Goal: Task Accomplishment & Management: Manage account settings

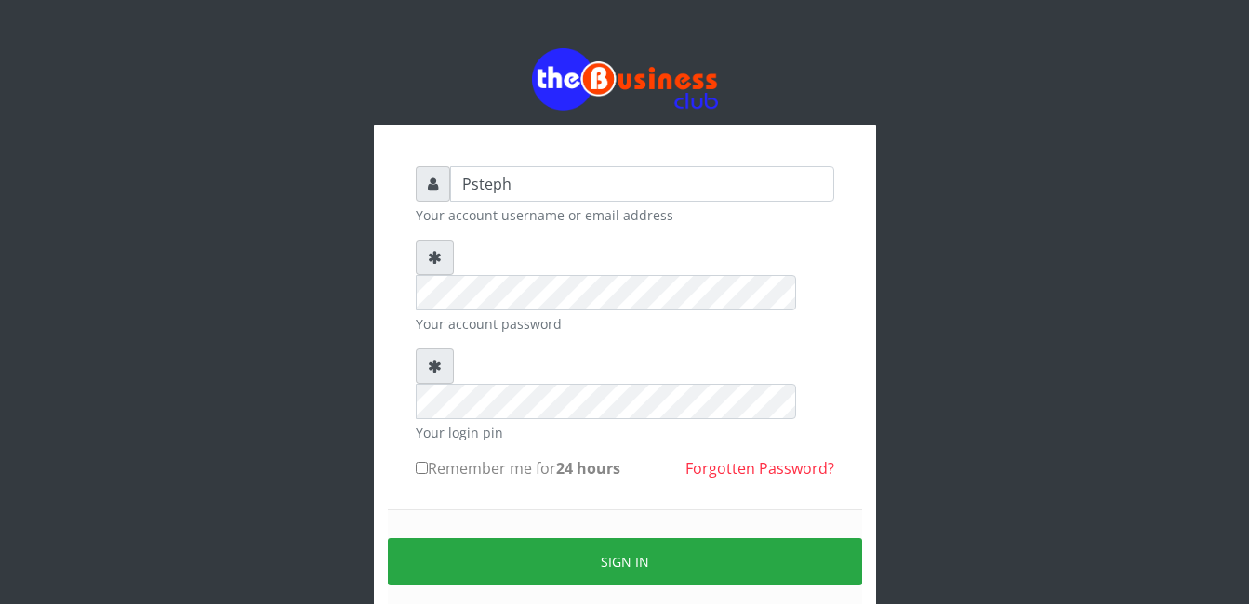
click at [424, 462] on input "Remember me for 24 hours" at bounding box center [422, 468] width 12 height 12
click at [425, 462] on input "Remember me for 24 hours" at bounding box center [422, 468] width 12 height 12
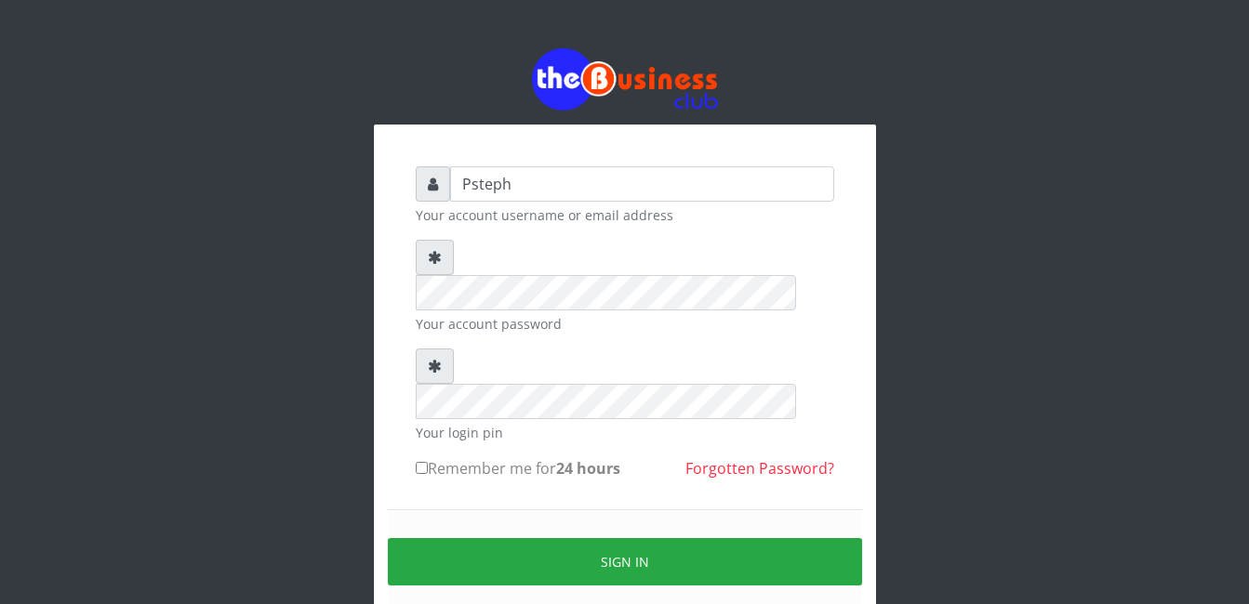
checkbox input "true"
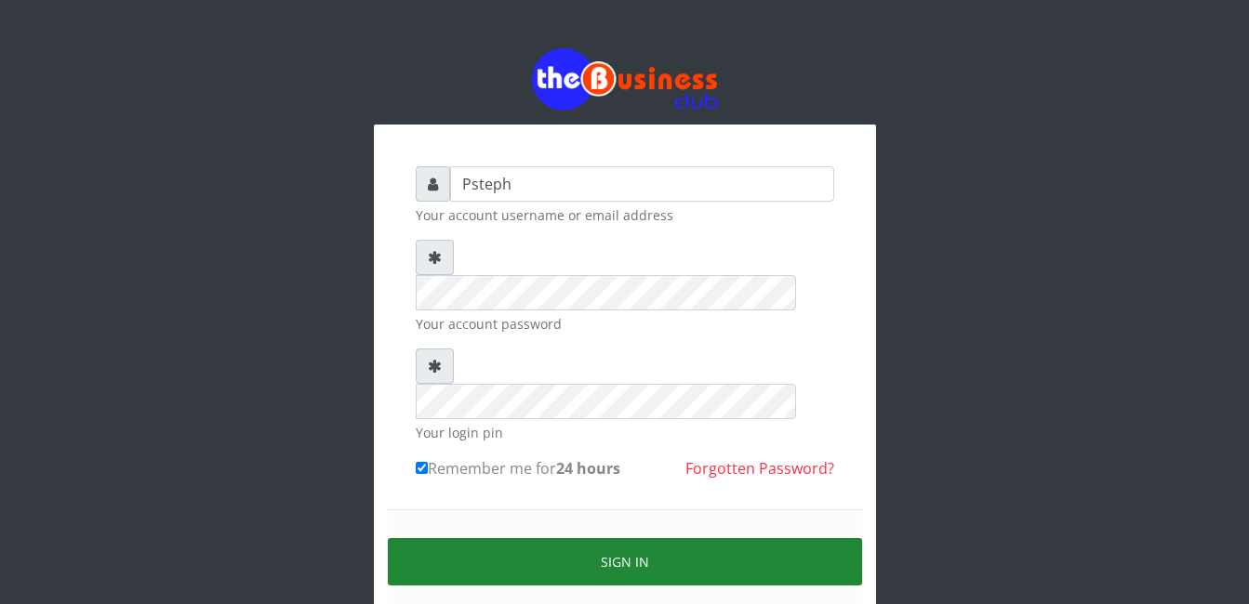
click at [576, 538] on button "Sign in" at bounding box center [625, 561] width 474 height 47
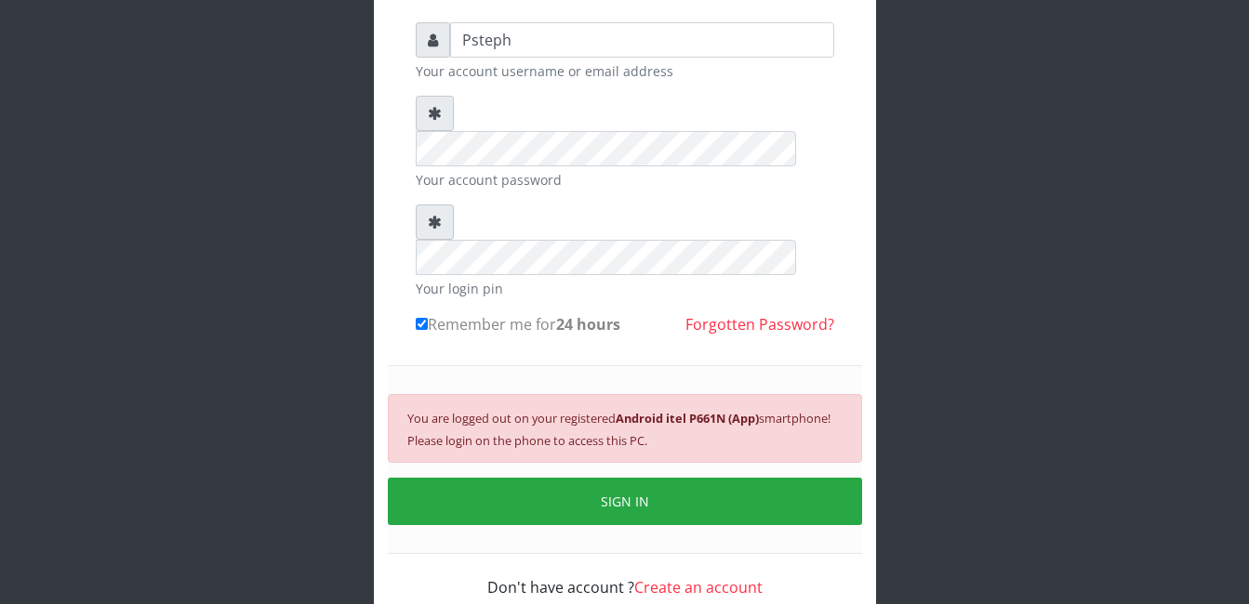
scroll to position [149, 0]
